Goal: Task Accomplishment & Management: Manage account settings

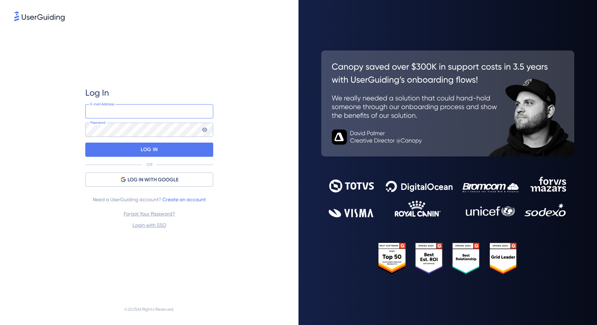
click at [128, 117] on input "email" at bounding box center [149, 111] width 128 height 14
click at [80, 112] on div "Log In E-mail Address Password LOG IN OR LOG IN WITH GOOGLE Need a UserGuiding …" at bounding box center [149, 158] width 270 height 271
click at [105, 113] on input "email" at bounding box center [149, 111] width 128 height 14
click at [0, 324] on com-1password-button at bounding box center [0, 325] width 0 height 0
type input "[EMAIL_ADDRESS][DOMAIN_NAME]"
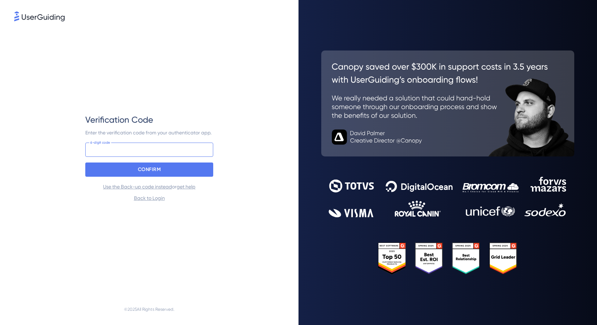
click at [114, 150] on input at bounding box center [149, 149] width 128 height 14
type input "659 758"
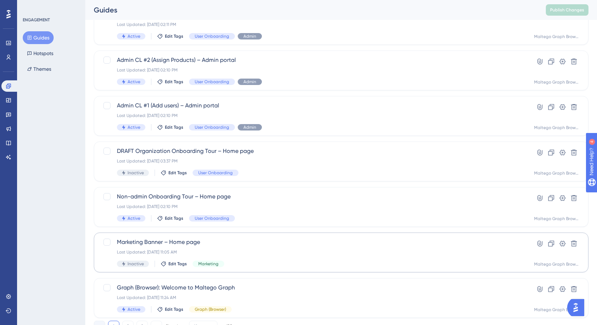
scroll to position [226, 0]
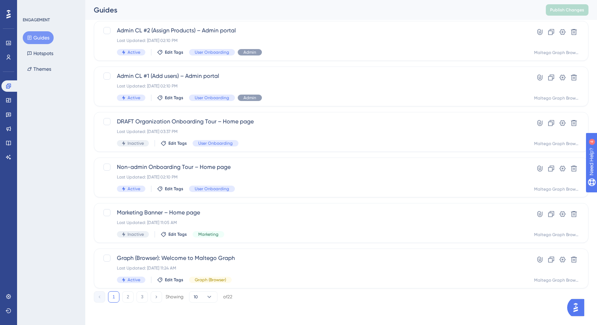
click at [201, 264] on div "✨ Save My Spot!✨" at bounding box center [299, 151] width 597 height 325
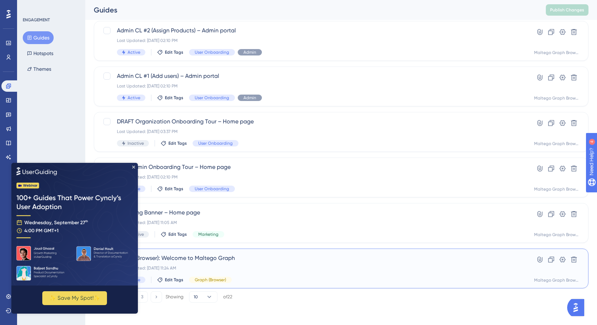
click at [215, 255] on span "Graph (Browser): Welcome to Maltego Graph" at bounding box center [312, 258] width 391 height 9
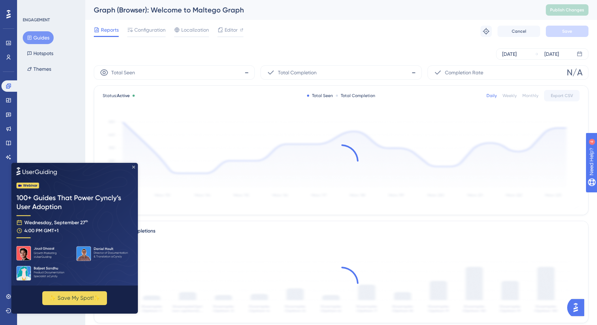
click at [133, 166] on icon "Close Preview" at bounding box center [133, 167] width 3 height 3
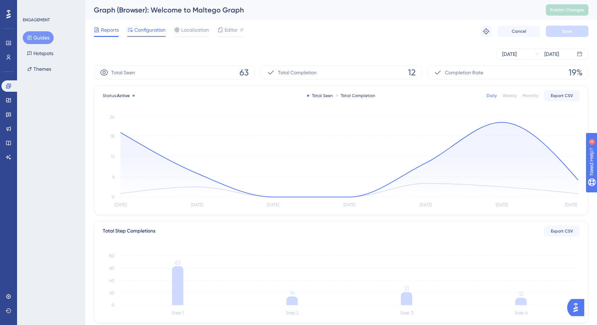
click at [152, 32] on span "Configuration" at bounding box center [149, 30] width 31 height 9
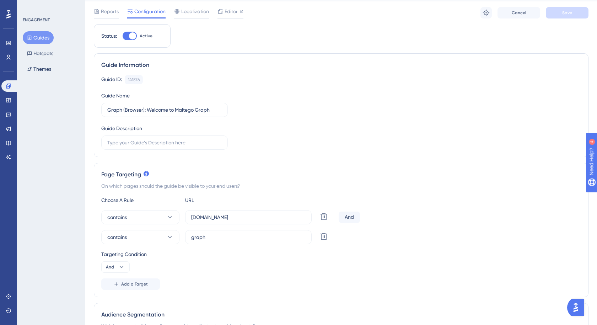
scroll to position [22, 0]
